Goal: Entertainment & Leisure: Consume media (video, audio)

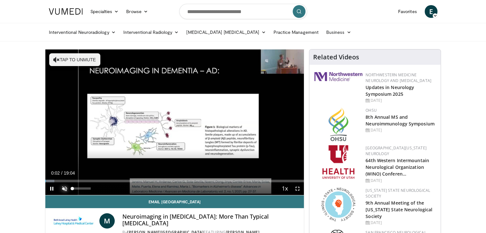
click at [61, 188] on span "Video Player" at bounding box center [64, 188] width 13 height 13
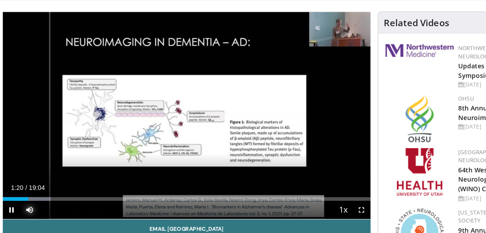
scroll to position [1, 0]
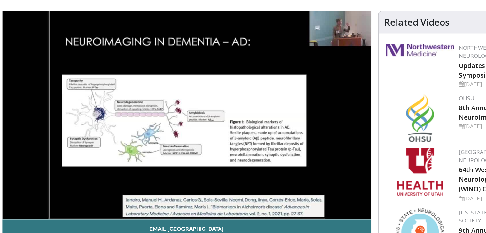
click at [266, 170] on div "10 seconds Tap to unmute" at bounding box center [174, 121] width 259 height 146
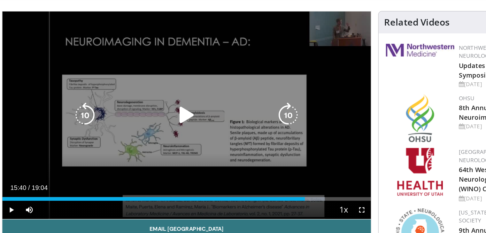
click at [171, 123] on icon "Video Player" at bounding box center [174, 121] width 18 height 18
